Goal: Entertainment & Leisure: Consume media (video, audio)

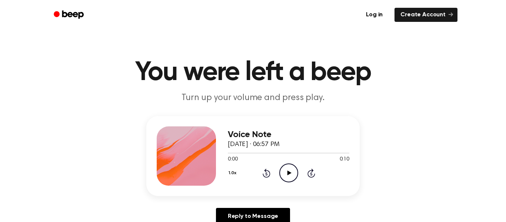
click at [285, 177] on icon "Play Audio" at bounding box center [288, 172] width 19 height 19
click at [286, 170] on icon "Play Audio" at bounding box center [288, 172] width 19 height 19
drag, startPoint x: 288, startPoint y: 97, endPoint x: 331, endPoint y: 98, distance: 42.2
click at [331, 98] on p "Turn up your volume and press play." at bounding box center [253, 98] width 284 height 12
click at [285, 166] on icon "Play Audio" at bounding box center [288, 172] width 19 height 19
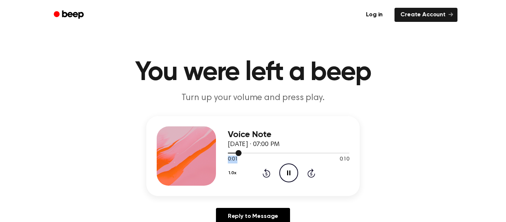
drag, startPoint x: 227, startPoint y: 152, endPoint x: 249, endPoint y: 156, distance: 21.8
click at [249, 156] on div "0:01 0:10 Your browser does not support the [object Object] element." at bounding box center [288, 157] width 121 height 14
click at [293, 167] on icon "Play Audio" at bounding box center [288, 172] width 19 height 19
click at [286, 170] on icon "Play Audio" at bounding box center [288, 172] width 19 height 19
click at [280, 175] on circle at bounding box center [288, 173] width 18 height 18
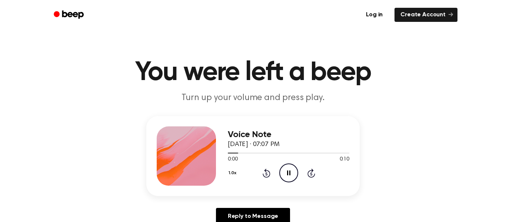
click at [312, 176] on icon at bounding box center [311, 172] width 8 height 9
click at [313, 170] on icon at bounding box center [311, 172] width 8 height 9
click at [290, 176] on icon "Play Audio" at bounding box center [288, 172] width 19 height 19
click at [314, 172] on icon "Skip 5 seconds" at bounding box center [311, 173] width 8 height 10
click at [294, 171] on icon "Play Audio" at bounding box center [288, 172] width 19 height 19
